Goal: Find specific page/section: Find specific page/section

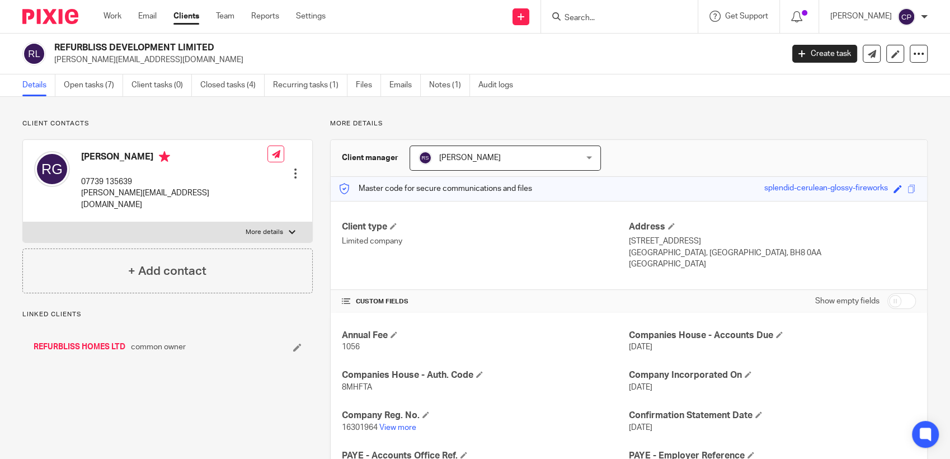
click at [107, 341] on link "REFURBLISS HOMES LTD" at bounding box center [80, 346] width 92 height 11
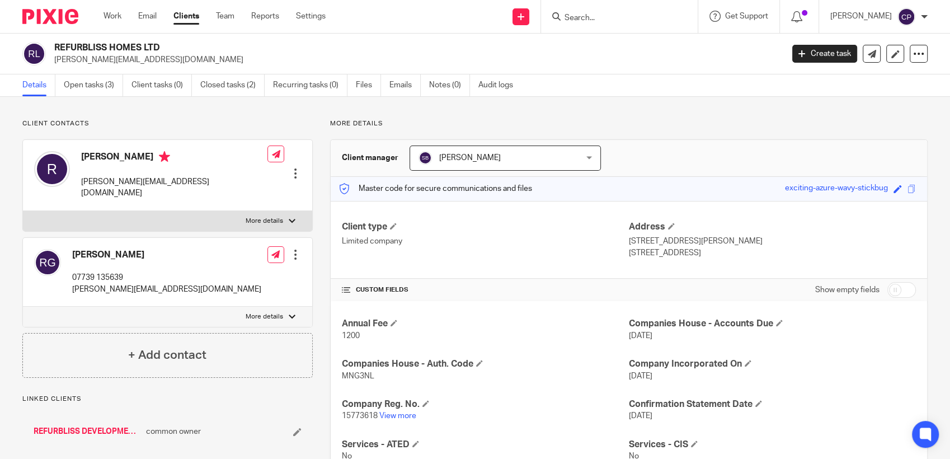
click at [581, 16] on input "Search" at bounding box center [613, 18] width 101 height 10
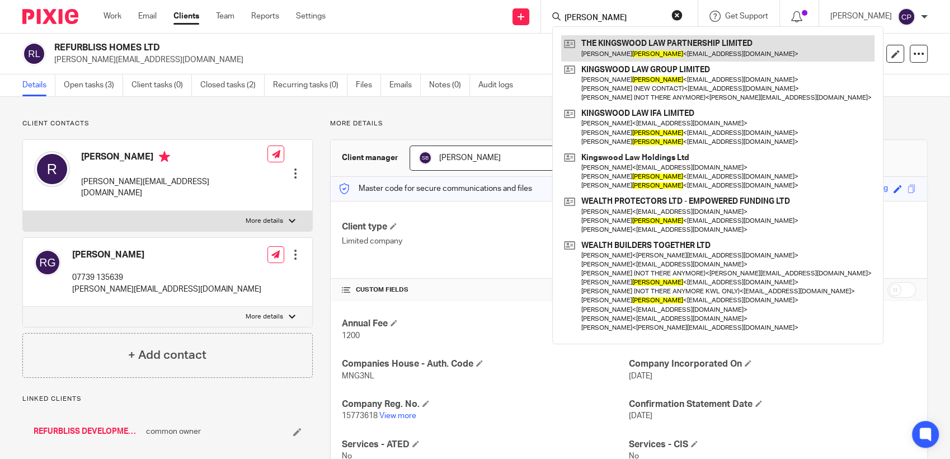
type input "[PERSON_NAME]"
click at [628, 51] on link at bounding box center [717, 48] width 313 height 26
